Goal: Find specific page/section: Find specific page/section

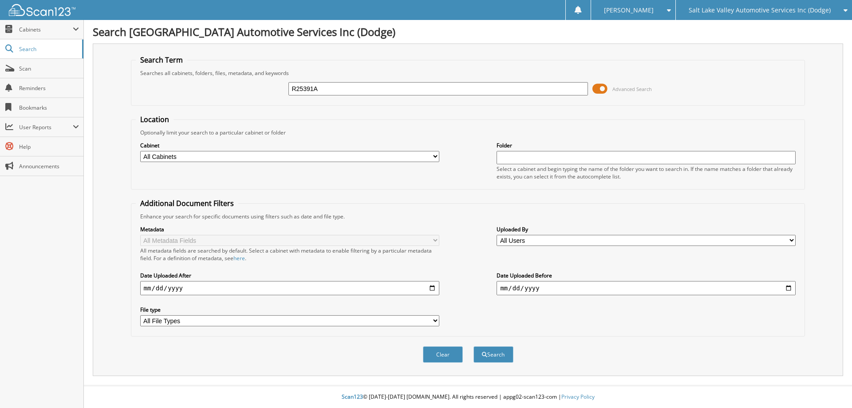
type input "R25391A"
click at [474, 346] on button "Search" at bounding box center [494, 354] width 40 height 16
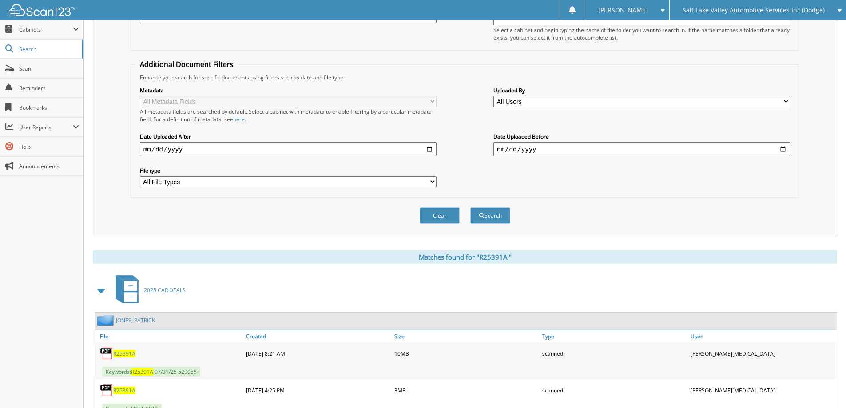
scroll to position [174, 0]
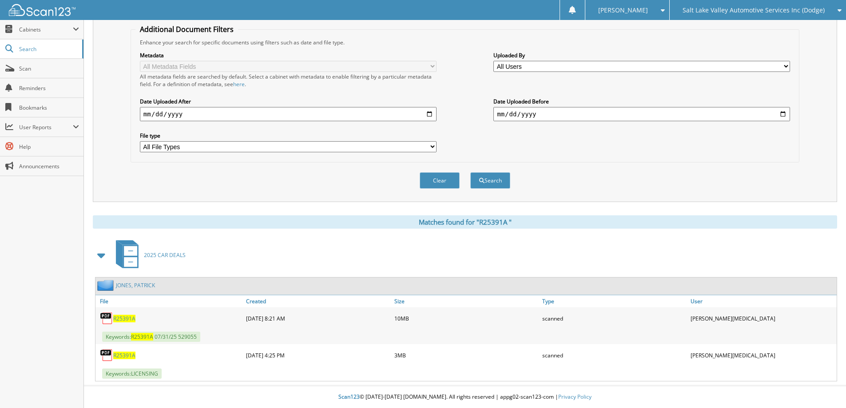
click at [122, 357] on span "R 2 5 3 9 1 A" at bounding box center [124, 356] width 22 height 8
